Goal: Information Seeking & Learning: Learn about a topic

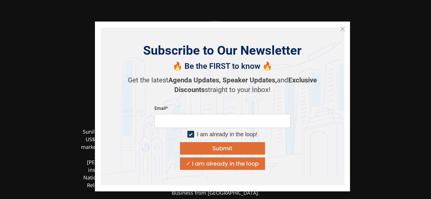
click at [244, 98] on div "Get the latest Agenda Updates, Speaker Updates, and Exclusive Discounts straigh…" at bounding box center [222, 86] width 198 height 30
click at [343, 28] on line "Close" at bounding box center [342, 29] width 4 height 4
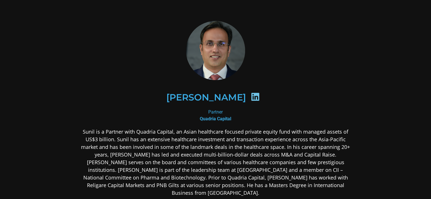
click at [251, 96] on icon at bounding box center [255, 96] width 9 height 9
click at [226, 98] on h2 "[PERSON_NAME]" at bounding box center [206, 97] width 80 height 9
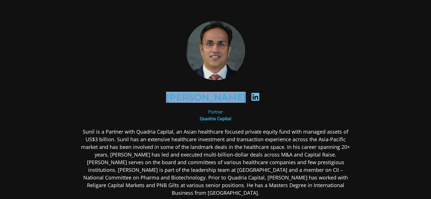
click at [226, 98] on h2 "[PERSON_NAME]" at bounding box center [206, 97] width 80 height 9
click at [251, 97] on icon at bounding box center [255, 96] width 9 height 9
